Goal: Check status: Check status

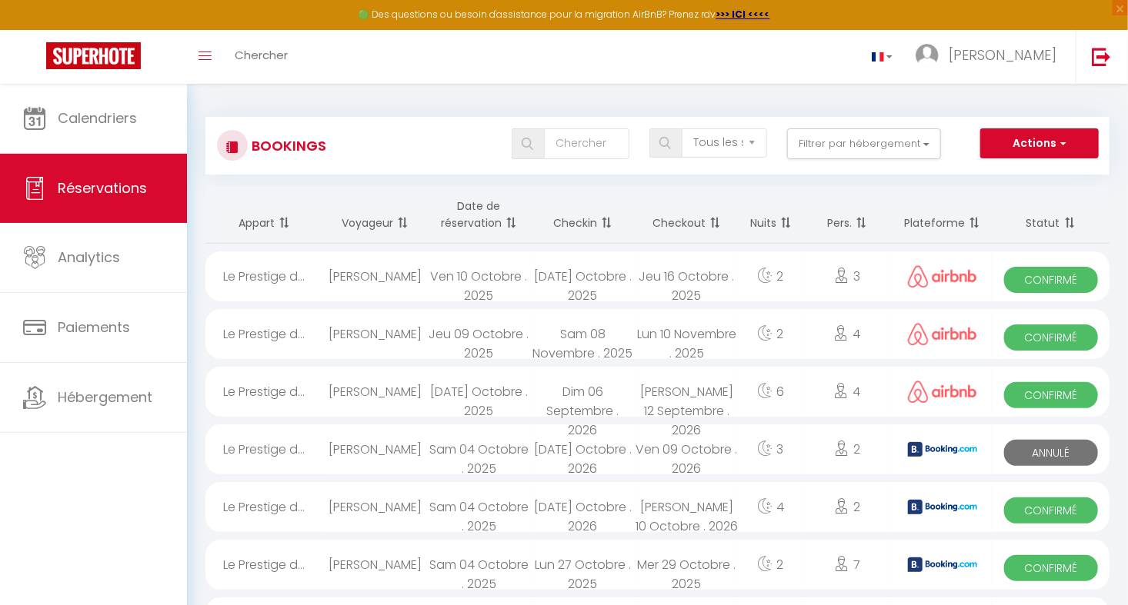
click at [461, 218] on th "Date de réservation" at bounding box center [479, 215] width 104 height 58
click at [462, 220] on th "Date de réservation" at bounding box center [479, 215] width 104 height 58
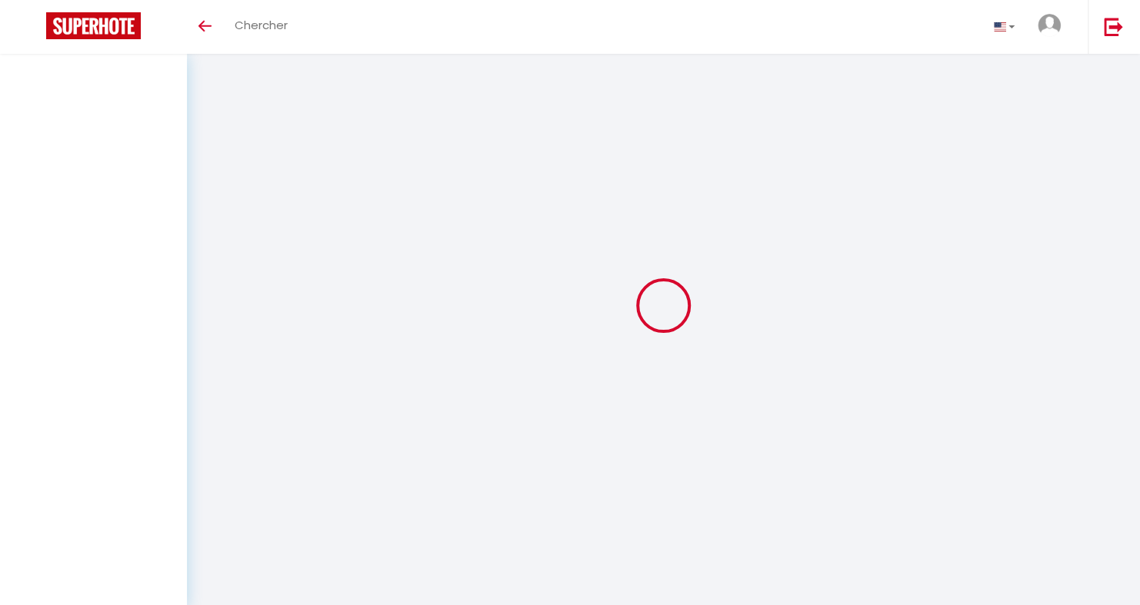
select select "all"
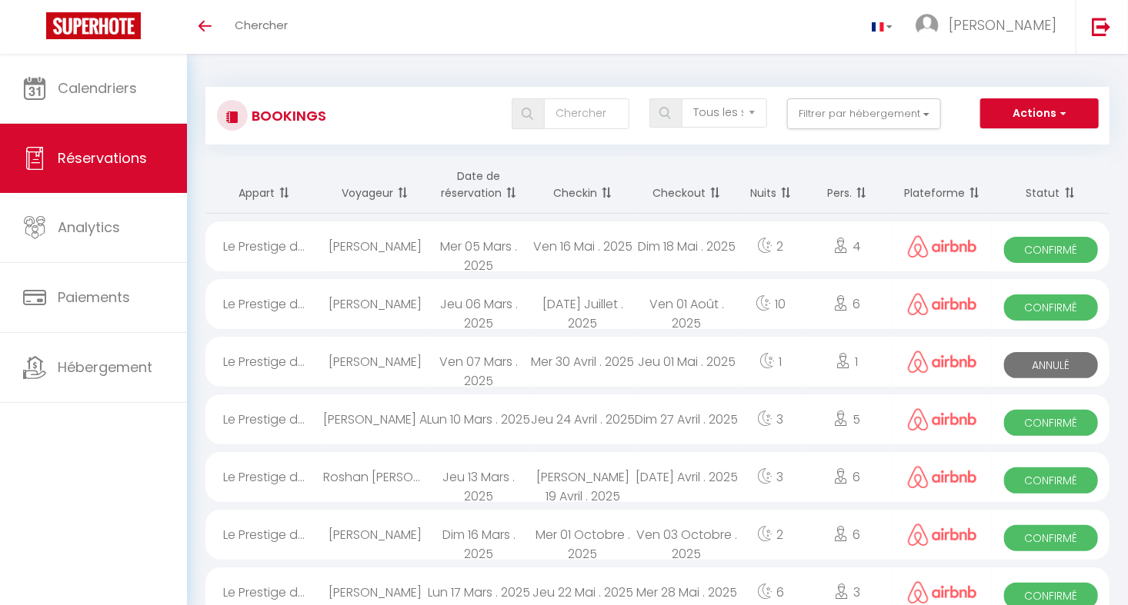
click at [465, 246] on div "Mer 05 Mars . 2025" at bounding box center [479, 247] width 104 height 50
select select "OK"
select select "0"
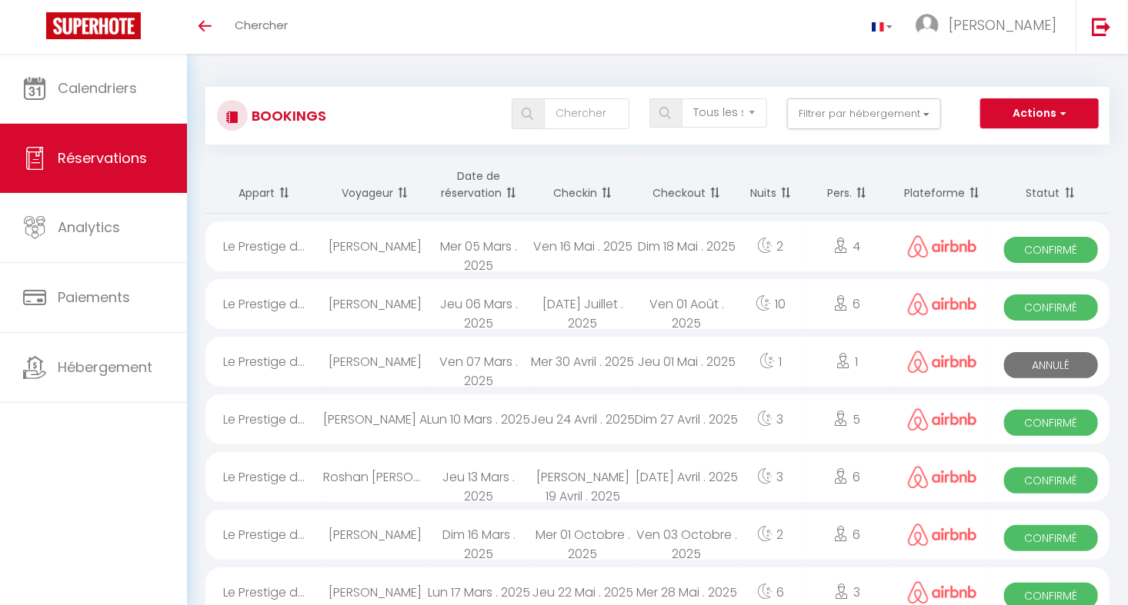
select select "1"
select select
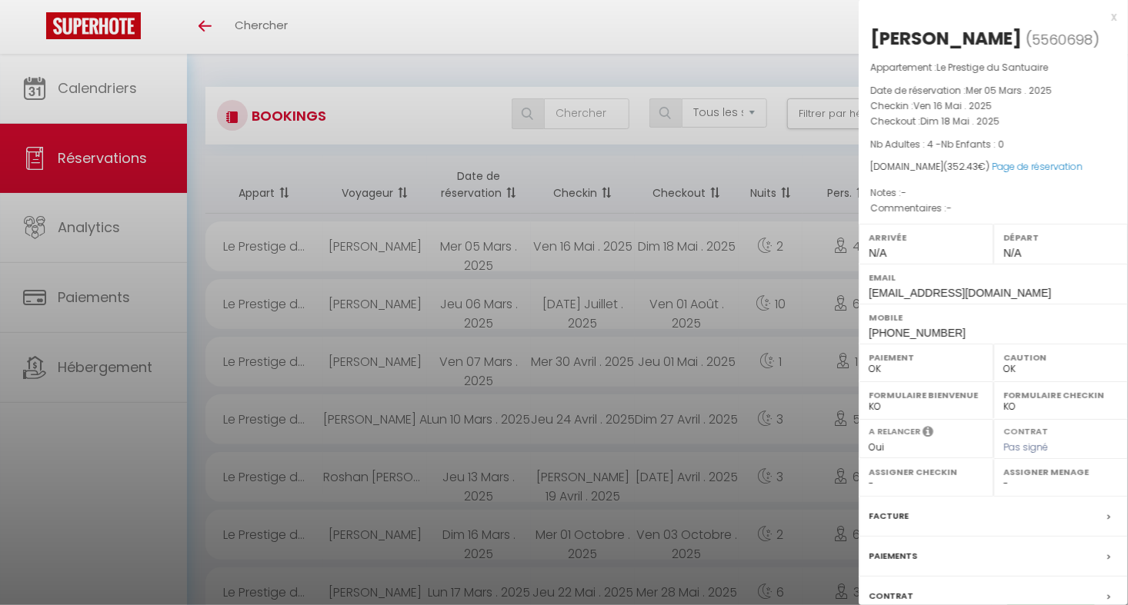
click at [503, 69] on div at bounding box center [564, 302] width 1128 height 605
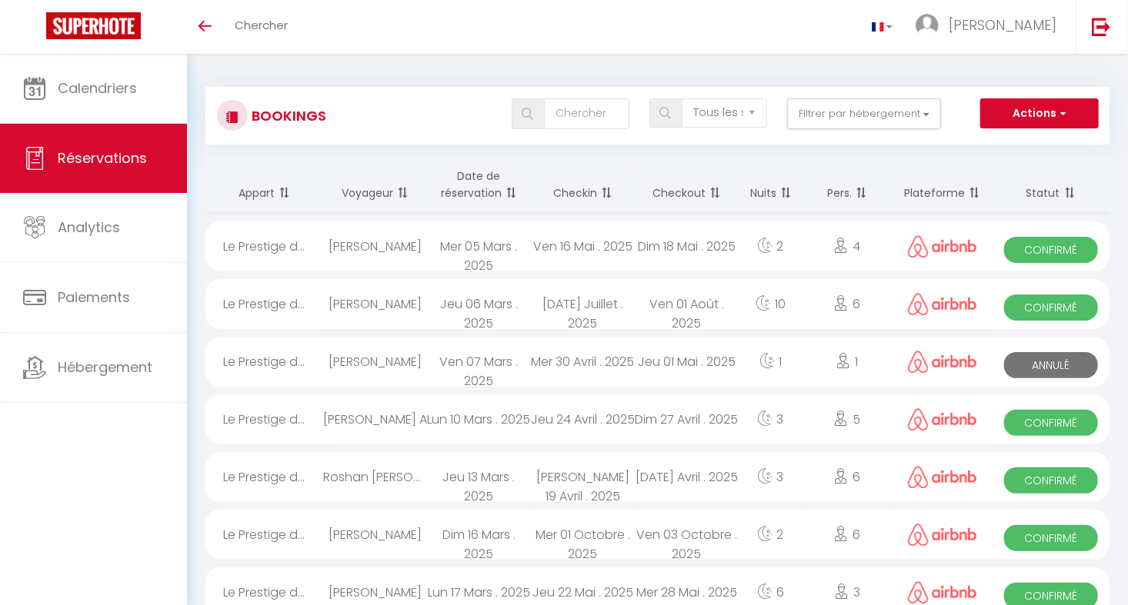
click at [471, 187] on th "Date de réservation" at bounding box center [479, 185] width 104 height 58
